Goal: Browse casually: Explore the website without a specific task or goal

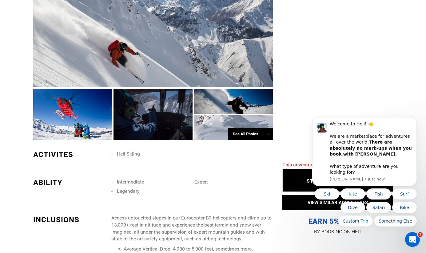
click at [255, 128] on div "See All Photos →" at bounding box center [250, 134] width 45 height 12
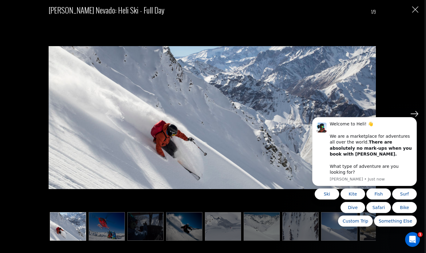
click at [107, 226] on img at bounding box center [107, 226] width 36 height 29
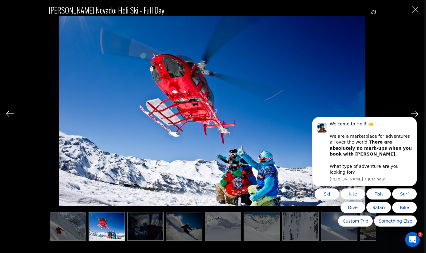
click at [137, 220] on img at bounding box center [145, 226] width 36 height 29
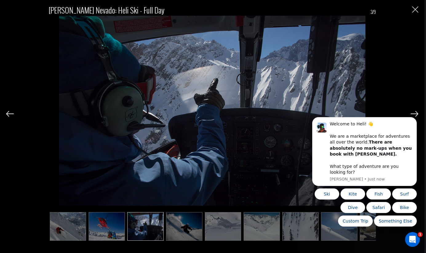
click at [180, 225] on img at bounding box center [184, 226] width 36 height 29
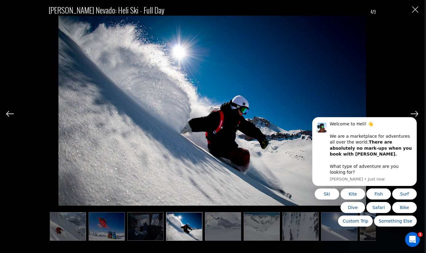
click at [209, 228] on img at bounding box center [223, 226] width 36 height 29
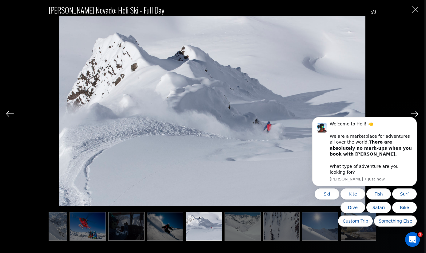
scroll to position [0, 22]
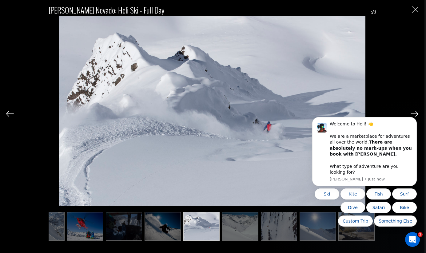
click at [235, 227] on img at bounding box center [240, 226] width 36 height 29
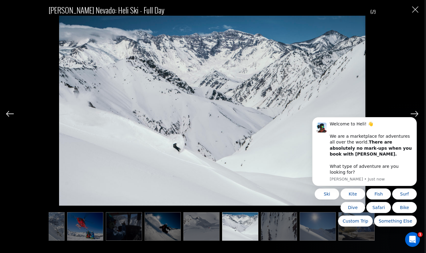
click at [271, 228] on img at bounding box center [279, 226] width 36 height 29
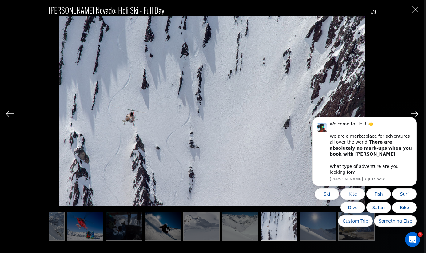
click at [315, 227] on body "Welcome to Heli! 👋 We are a marketplace for adventures all over the world. Ther…" at bounding box center [364, 175] width 118 height 117
click at [309, 229] on body "Welcome to Heli! 👋 We are a marketplace for adventures all over the world. Ther…" at bounding box center [364, 175] width 118 height 117
click at [321, 228] on body "Welcome to Heli! 👋 We are a marketplace for adventures all over the world. Ther…" at bounding box center [364, 175] width 118 height 117
click at [320, 230] on body "Welcome to Heli! 👋 We are a marketplace for adventures all over the world. Ther…" at bounding box center [364, 175] width 118 height 117
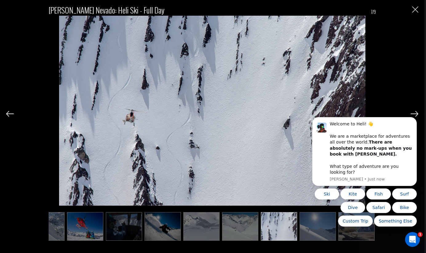
click at [362, 231] on body "Welcome to Heli! 👋 We are a marketplace for adventures all over the world. Ther…" at bounding box center [364, 175] width 118 height 117
click at [413, 115] on html "Welcome to Heli! 👋 We are a marketplace for adventures all over the world. Ther…" at bounding box center [364, 175] width 123 height 122
click at [413, 114] on img at bounding box center [414, 114] width 8 height 6
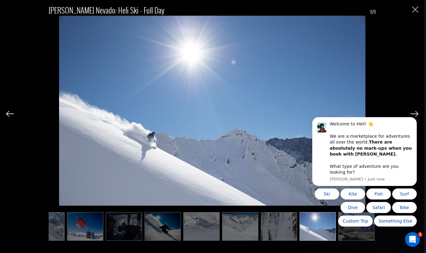
click at [9, 115] on img at bounding box center [10, 114] width 8 height 6
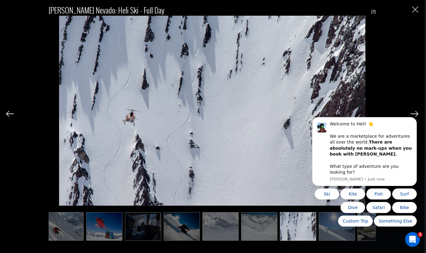
scroll to position [0, 0]
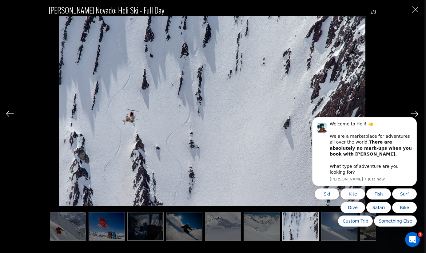
click at [9, 115] on img at bounding box center [10, 114] width 8 height 6
